Goal: Find specific page/section: Find specific page/section

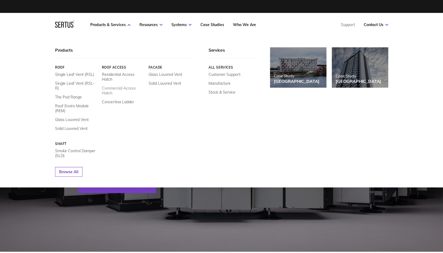
click at [109, 88] on link "Commercial Access Hatch" at bounding box center [123, 91] width 43 height 10
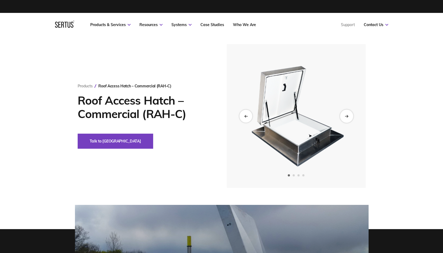
click at [348, 113] on div "Next slide" at bounding box center [346, 115] width 13 height 13
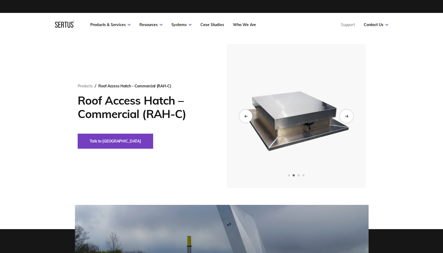
click at [348, 113] on div "Next slide" at bounding box center [346, 115] width 13 height 13
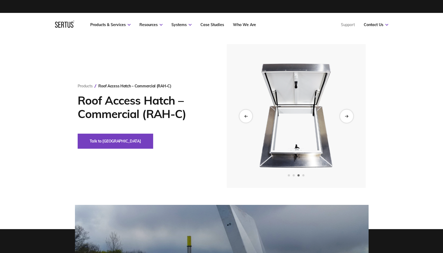
click at [348, 113] on div "Next slide" at bounding box center [346, 115] width 13 height 13
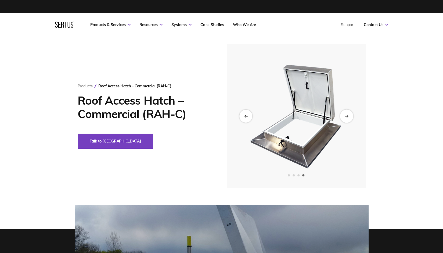
click at [348, 113] on div "Next slide" at bounding box center [346, 115] width 13 height 13
click at [246, 115] on icon "Previous slide" at bounding box center [245, 116] width 3 height 3
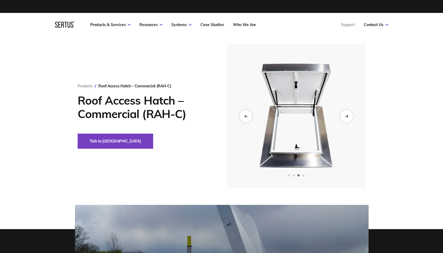
click at [347, 114] on div "Next slide" at bounding box center [346, 115] width 13 height 13
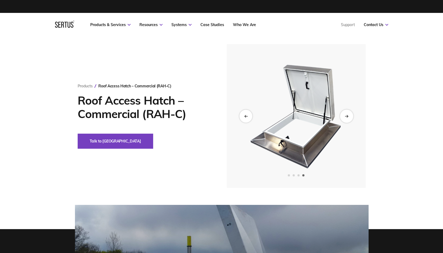
click at [347, 114] on div "Next slide" at bounding box center [346, 115] width 13 height 13
